Goal: Book appointment/travel/reservation

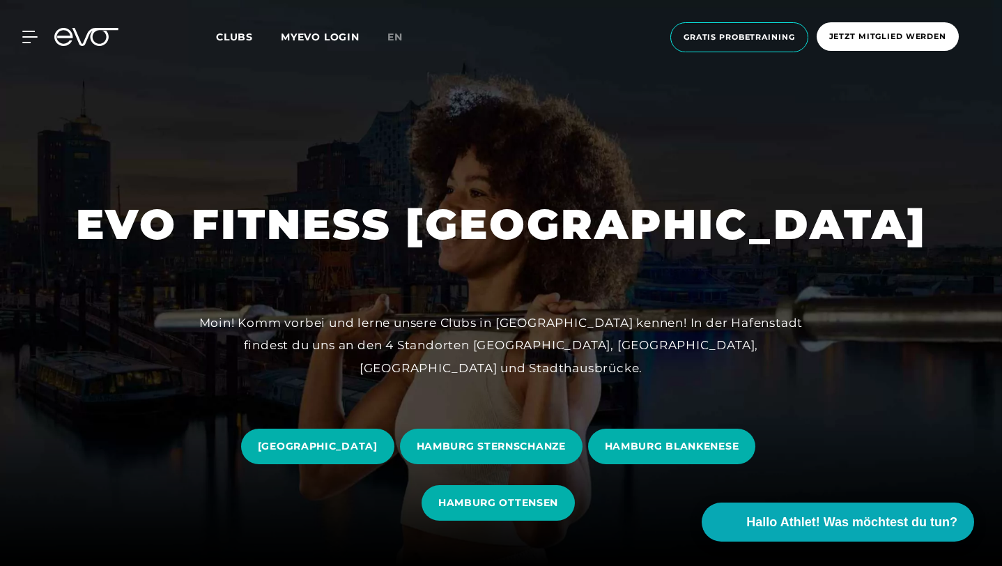
click at [43, 47] on div "MyEVO Login Über EVO Mitgliedschaften Probetraining TAGESPASS EVO Studios [GEOG…" at bounding box center [501, 37] width 997 height 52
click at [33, 44] on div "MyEVO Login Über EVO Mitgliedschaften Probetraining TAGESPASS EVO Studios [GEOG…" at bounding box center [501, 37] width 997 height 52
click at [30, 35] on icon at bounding box center [32, 37] width 20 height 13
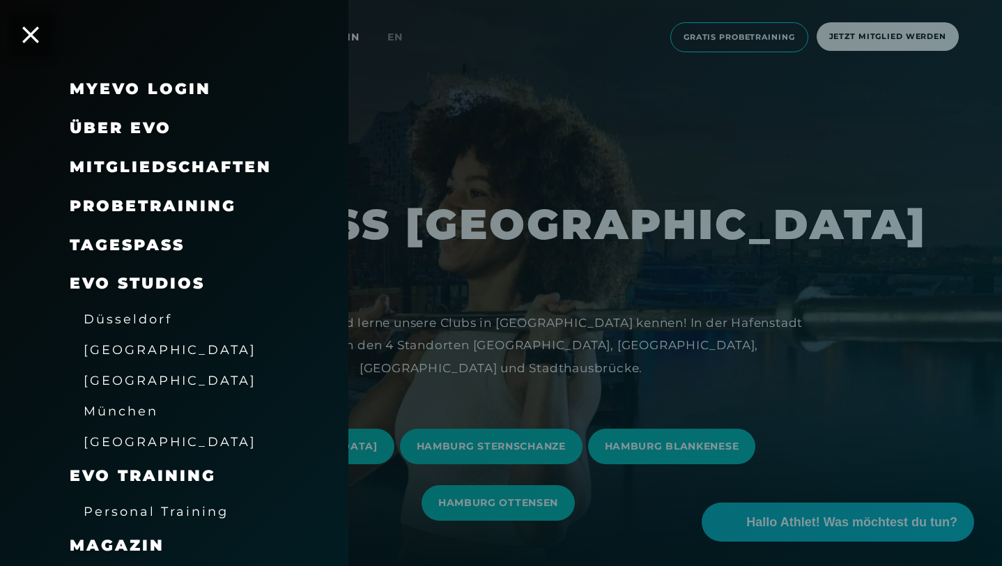
click at [589, 167] on div at bounding box center [501, 283] width 1002 height 566
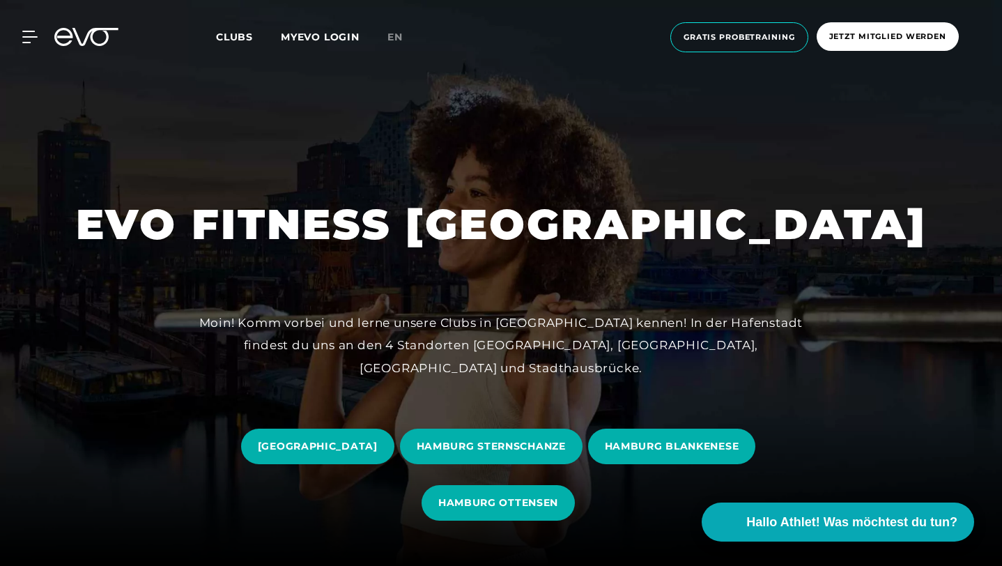
click at [750, 56] on div "MyEVO Login Über EVO Mitgliedschaften Probetraining TAGESPASS EVO Studios [GEOG…" at bounding box center [501, 37] width 997 height 52
click at [756, 44] on span "Gratis Probetraining" at bounding box center [740, 37] width 138 height 30
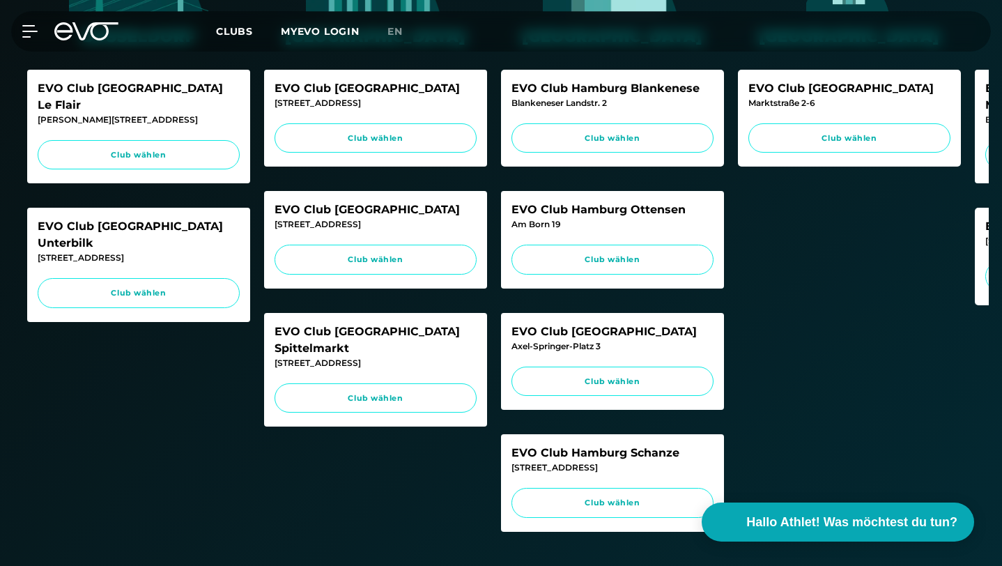
scroll to position [450, 0]
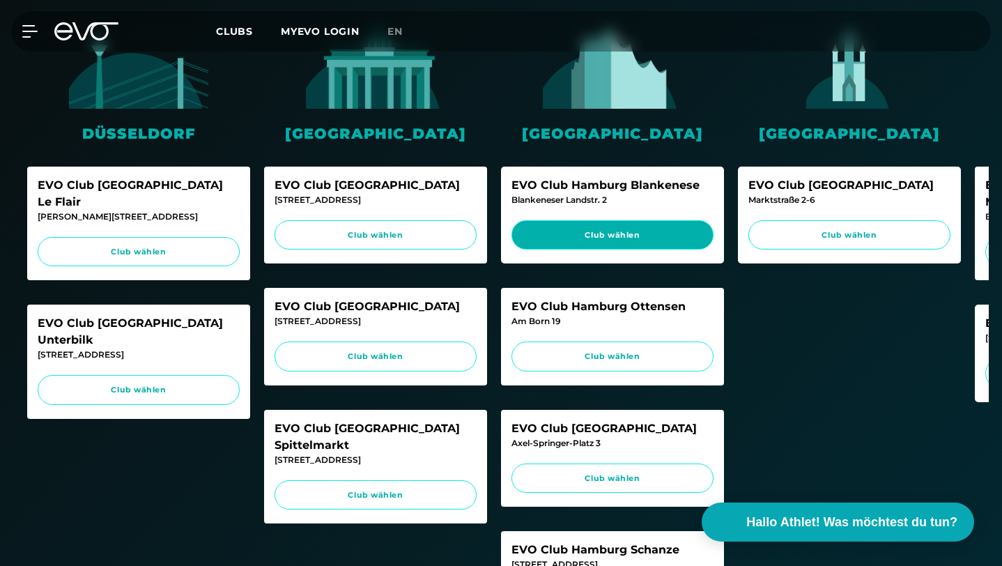
click at [616, 229] on span "Club wählen" at bounding box center [613, 235] width 176 height 12
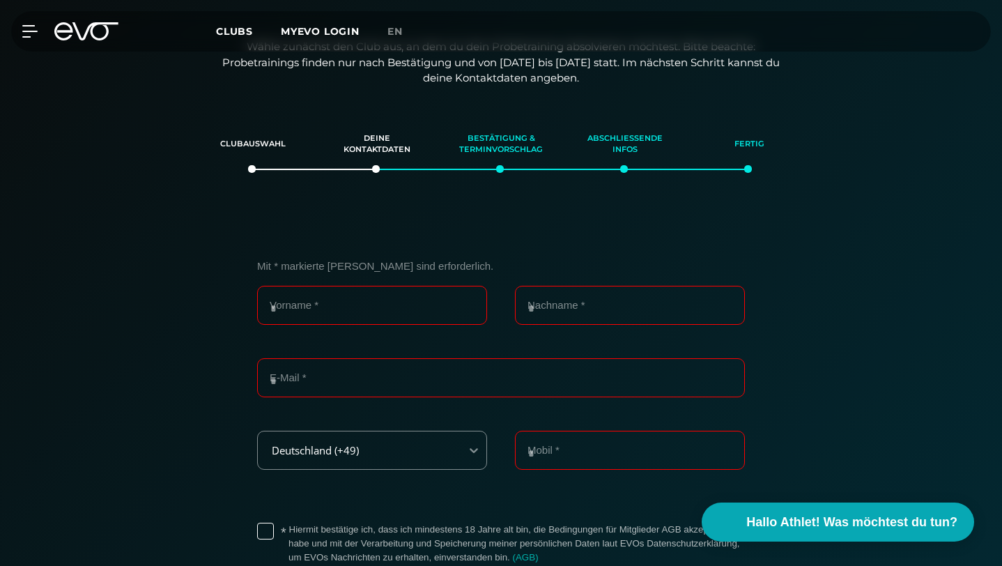
scroll to position [250, 0]
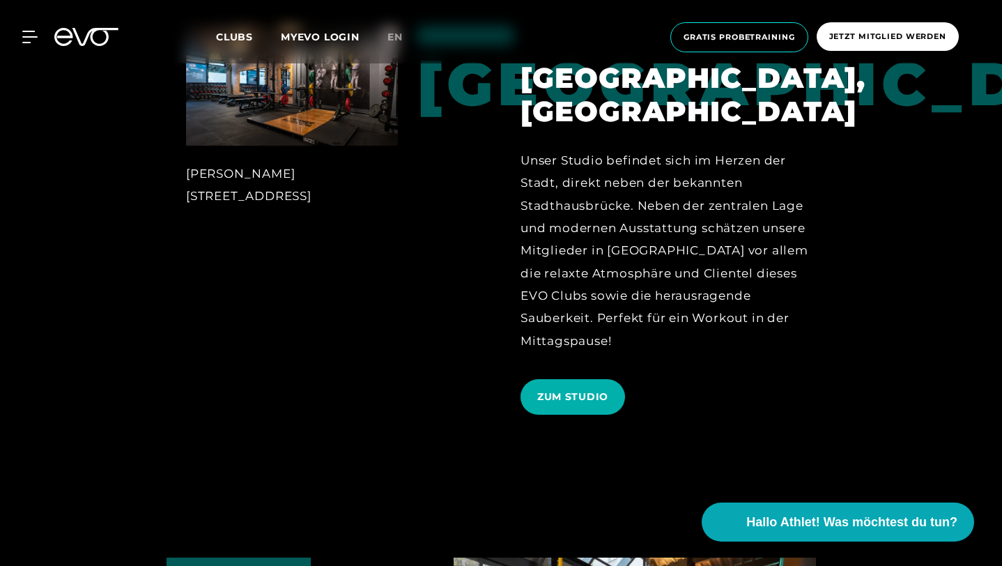
scroll to position [622, 0]
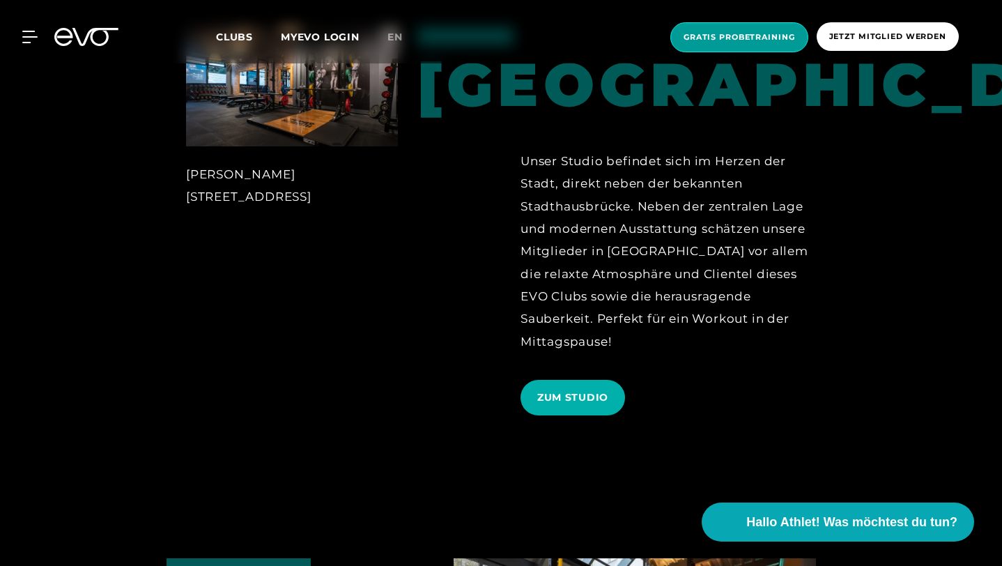
click at [772, 41] on span "Gratis Probetraining" at bounding box center [740, 37] width 112 height 12
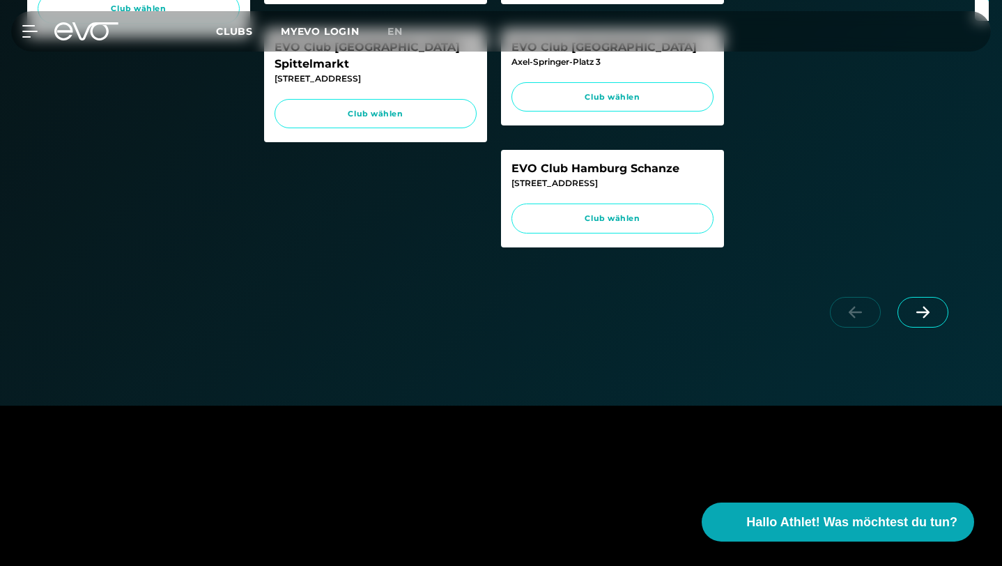
scroll to position [825, 0]
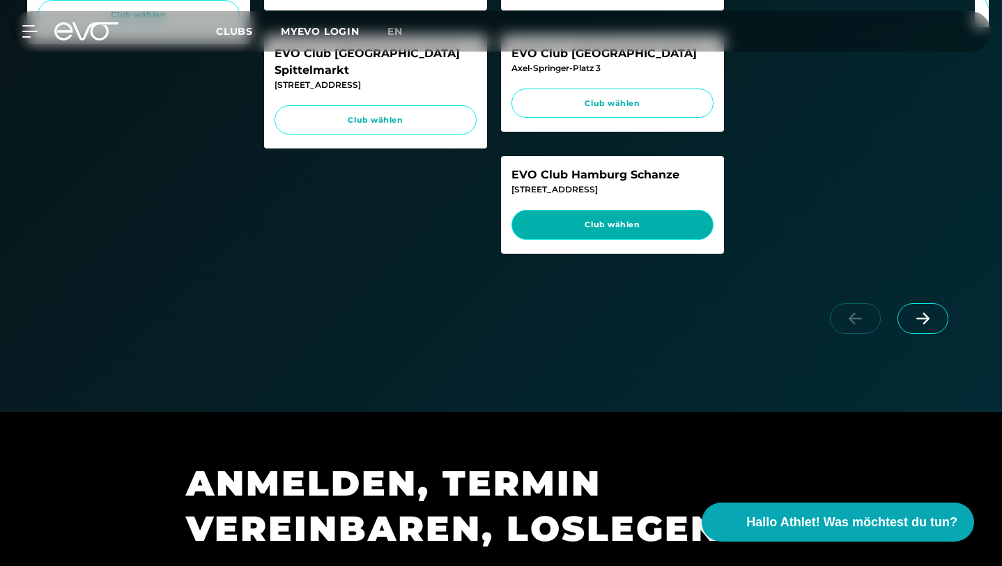
click at [668, 210] on link "Club wählen" at bounding box center [613, 225] width 202 height 30
